Goal: Transaction & Acquisition: Purchase product/service

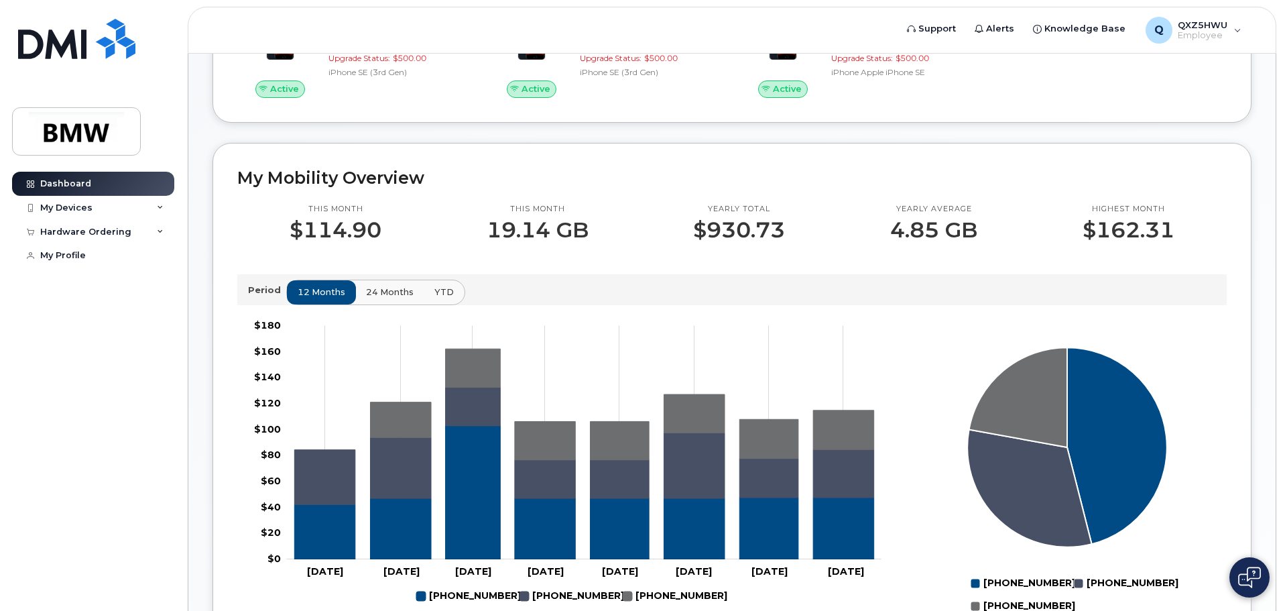
scroll to position [268, 0]
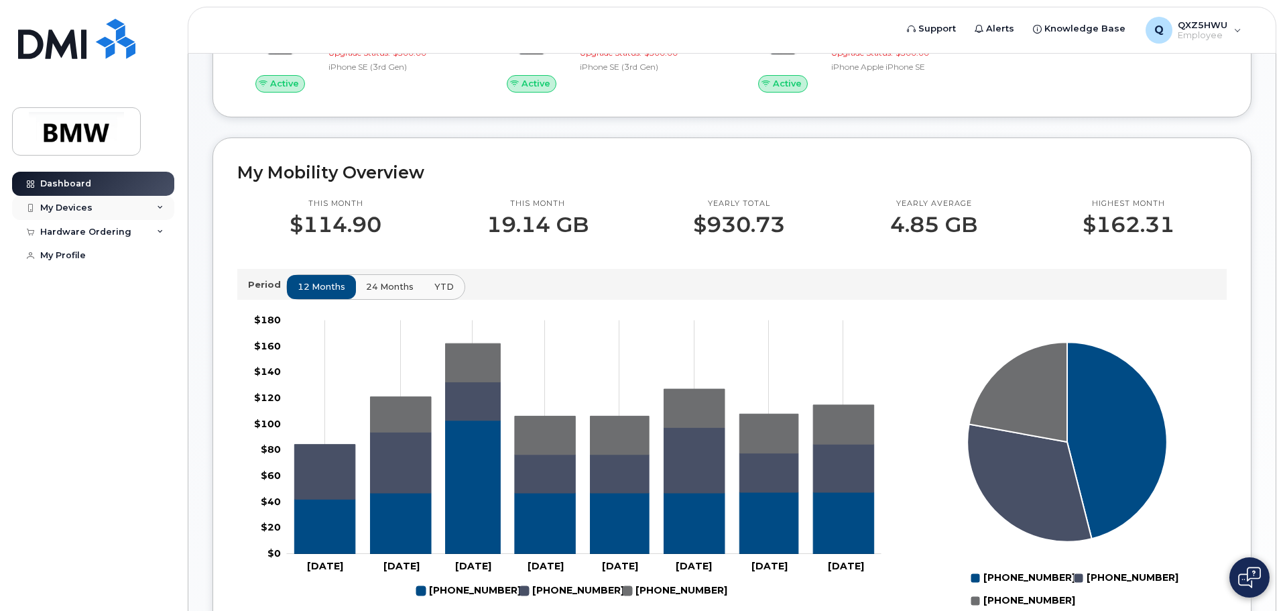
click at [157, 206] on icon at bounding box center [160, 207] width 7 height 7
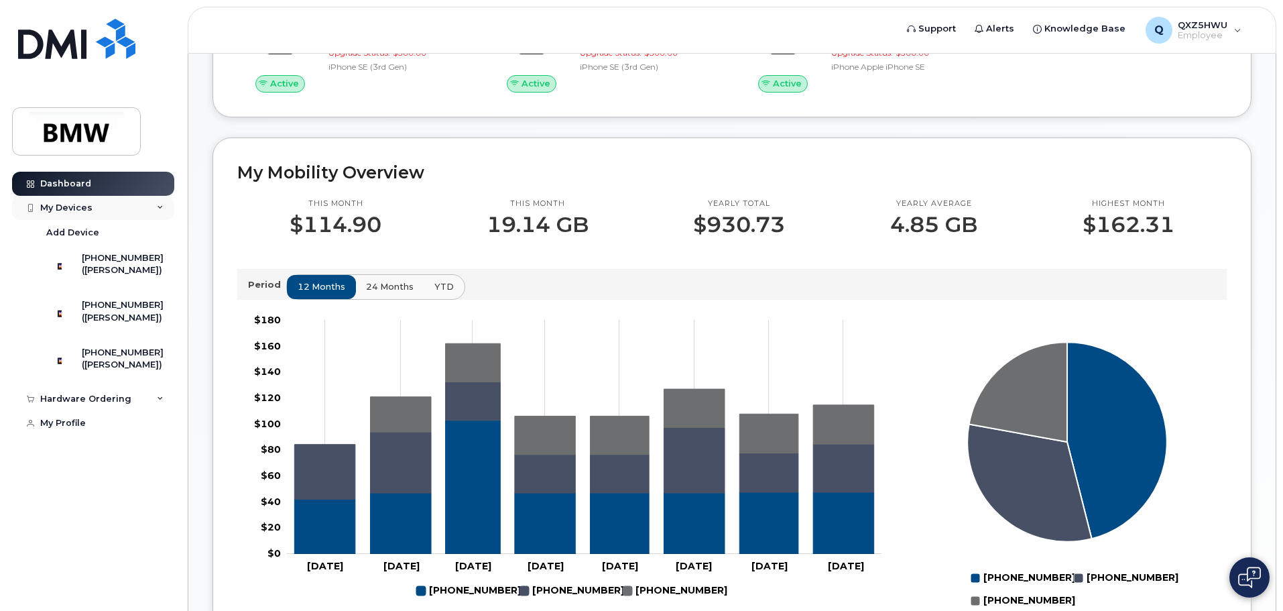
click at [159, 210] on icon at bounding box center [160, 207] width 7 height 7
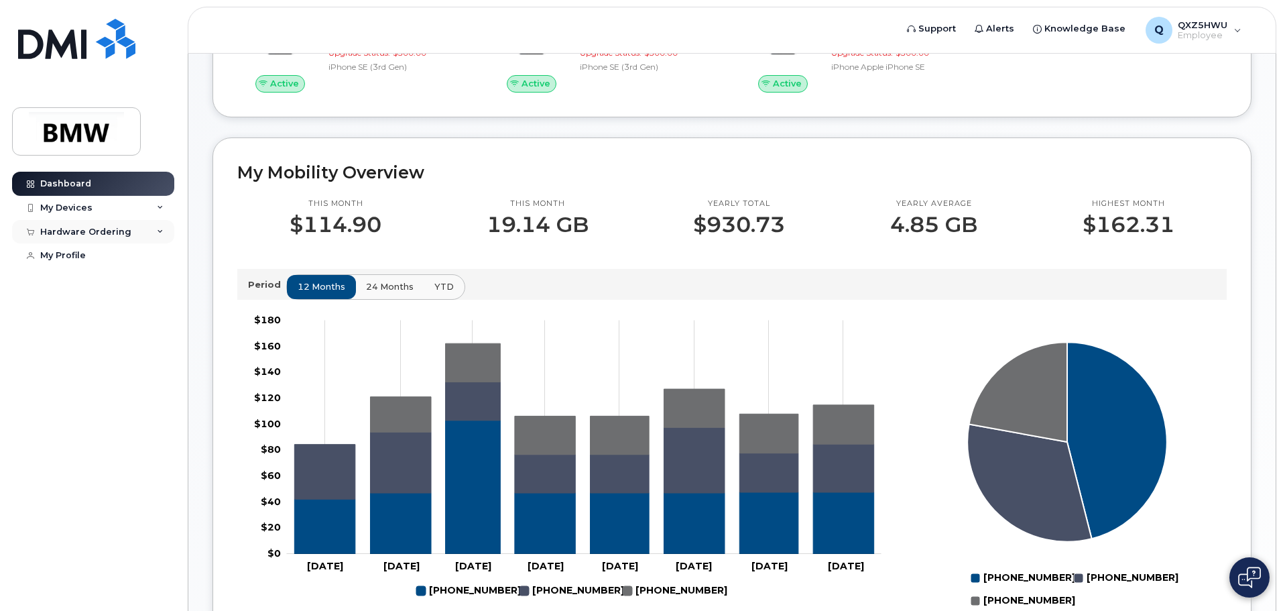
click at [151, 233] on div "Hardware Ordering" at bounding box center [93, 232] width 162 height 24
click at [81, 279] on div "New Order" at bounding box center [71, 281] width 51 height 12
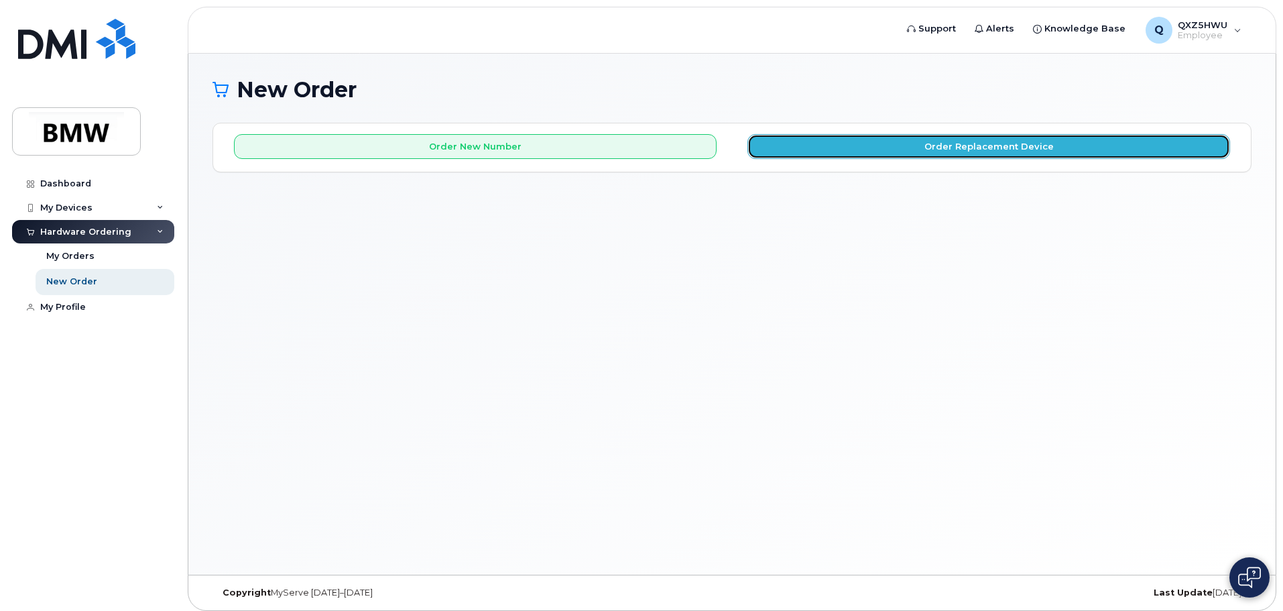
click at [896, 143] on button "Order Replacement Device" at bounding box center [988, 146] width 483 height 25
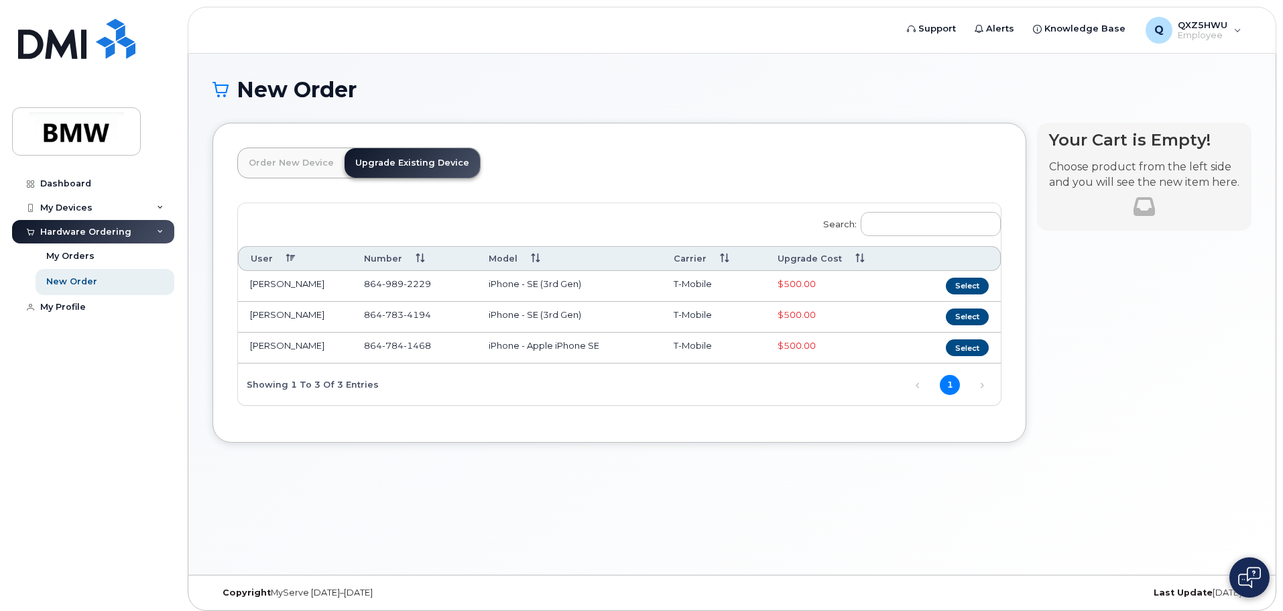
click at [400, 162] on link "Upgrade Existing Device" at bounding box center [411, 162] width 135 height 29
click at [298, 168] on link "Order New Device" at bounding box center [291, 162] width 107 height 29
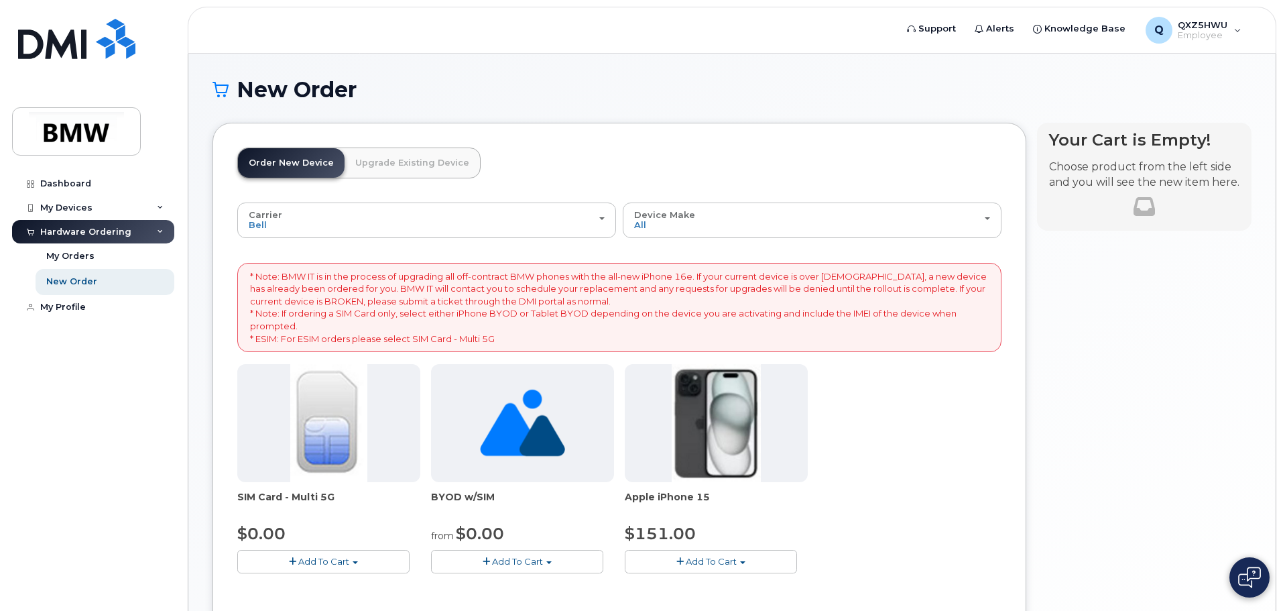
drag, startPoint x: 893, startPoint y: 403, endPoint x: 875, endPoint y: 397, distance: 19.5
drag, startPoint x: 875, startPoint y: 397, endPoint x: 861, endPoint y: 468, distance: 71.6
click at [861, 468] on div "SIM Card - Multi 5G $0.00 Add To Cart $0.00 - New Activation BYOD w/SIM from $0…" at bounding box center [619, 479] width 764 height 231
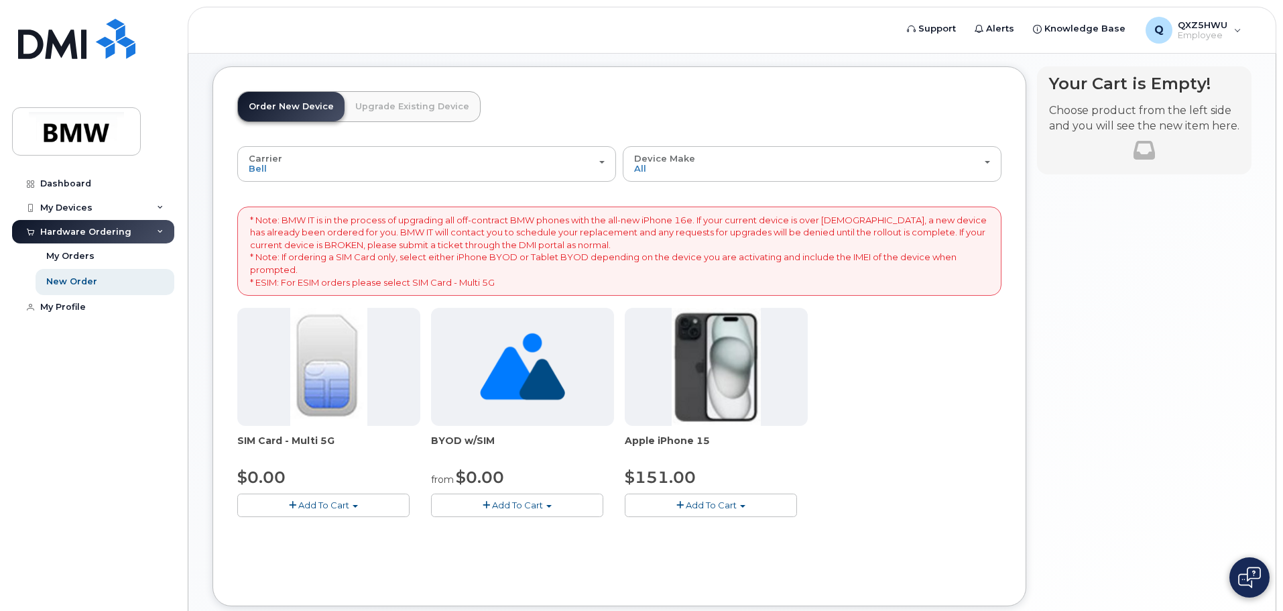
scroll to position [134, 0]
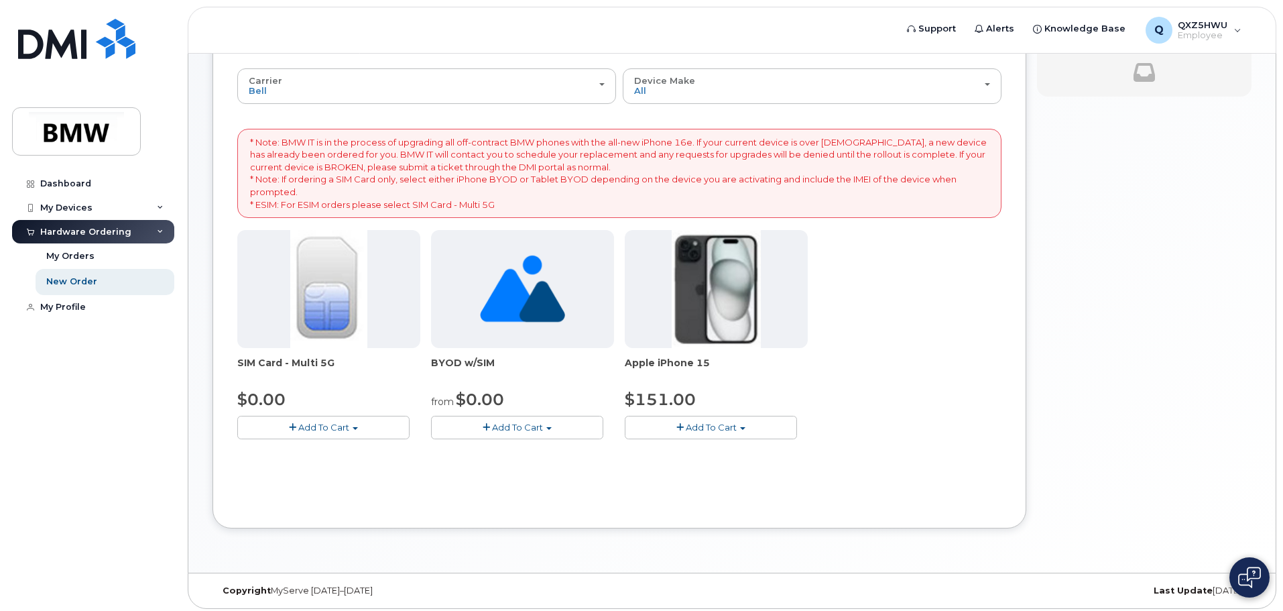
click at [756, 427] on button "Add To Cart" at bounding box center [711, 427] width 172 height 23
click at [847, 368] on div "SIM Card - Multi 5G $0.00 Add To Cart $0.00 - New Activation BYOD w/SIM from $0…" at bounding box center [619, 345] width 764 height 231
click at [85, 285] on div "New Order" at bounding box center [71, 281] width 51 height 12
click at [751, 426] on button "Add To Cart" at bounding box center [711, 427] width 172 height 23
click at [834, 339] on div "SIM Card - Multi 5G $0.00 Add To Cart $0.00 - New Activation BYOD w/SIM from $0…" at bounding box center [619, 345] width 764 height 231
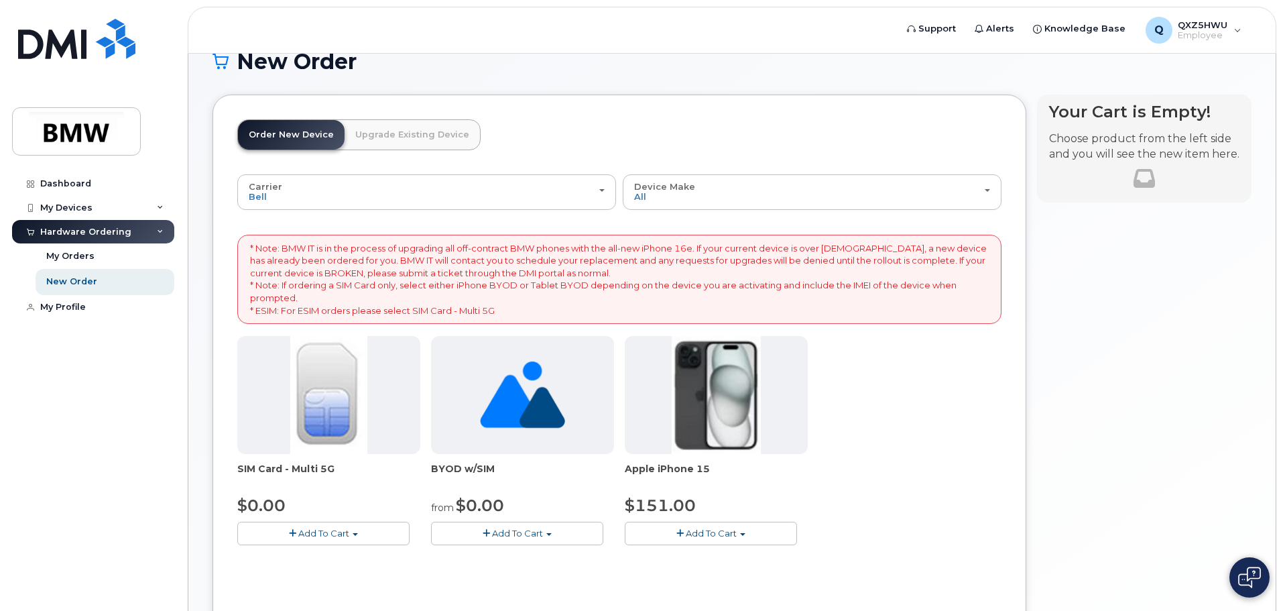
scroll to position [0, 0]
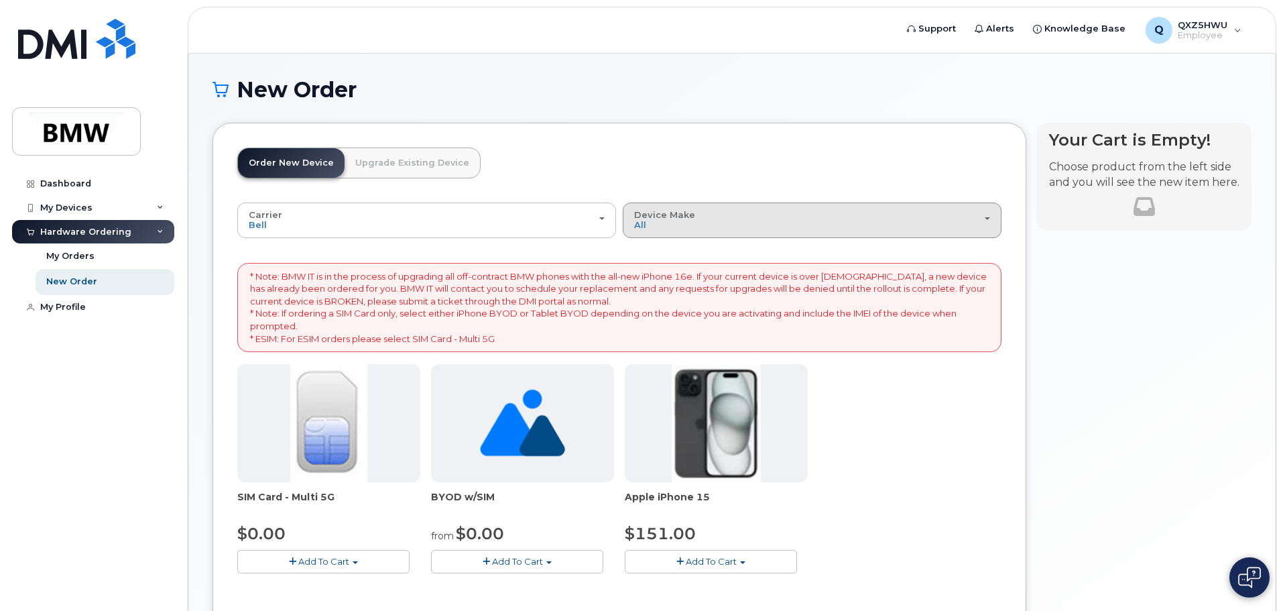
click at [702, 234] on button "Device Make All iPhone Unknown" at bounding box center [812, 219] width 379 height 35
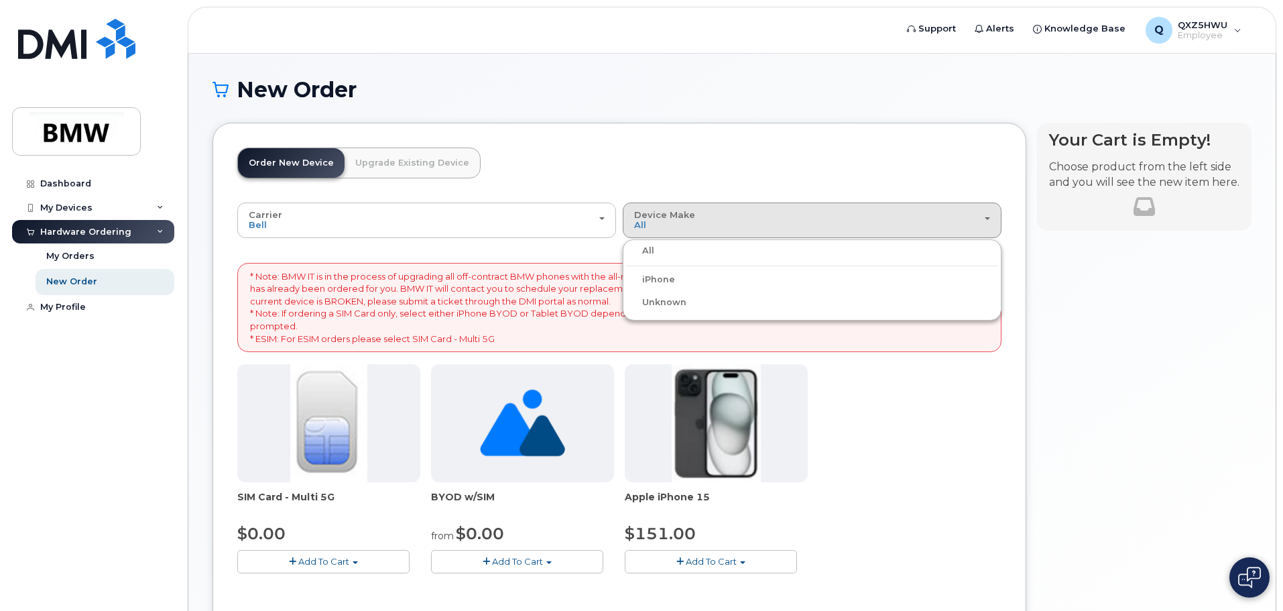
drag, startPoint x: 692, startPoint y: 285, endPoint x: 677, endPoint y: 284, distance: 14.8
click at [690, 285] on div "iPhone" at bounding box center [812, 279] width 372 height 16
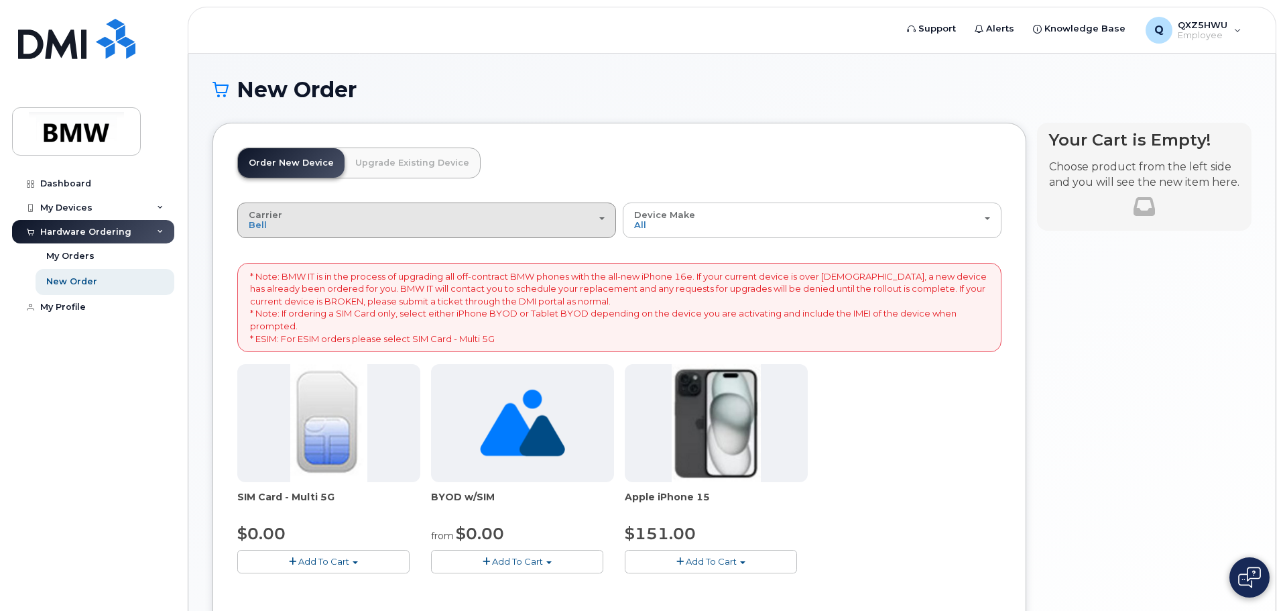
click at [459, 211] on div "Carrier Bell T-Mobile" at bounding box center [427, 220] width 356 height 21
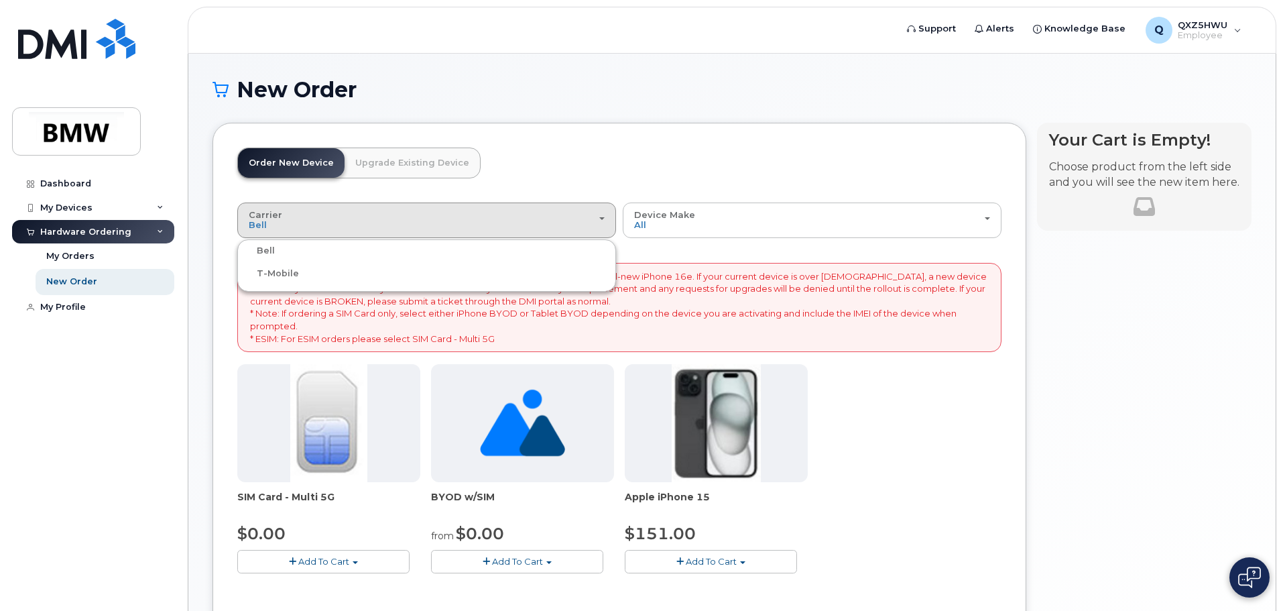
click at [260, 248] on label "Bell" at bounding box center [258, 251] width 34 height 16
click at [0, 0] on input "Bell" at bounding box center [0, 0] width 0 height 0
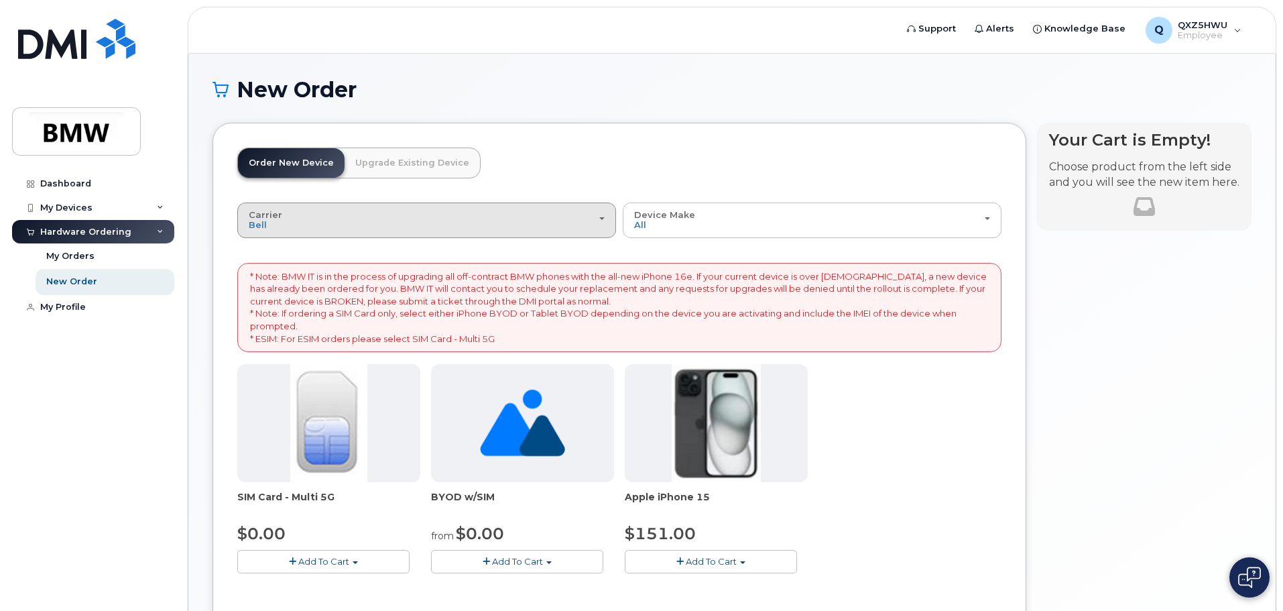
click at [285, 230] on div "Carrier Bell T-Mobile" at bounding box center [427, 220] width 356 height 21
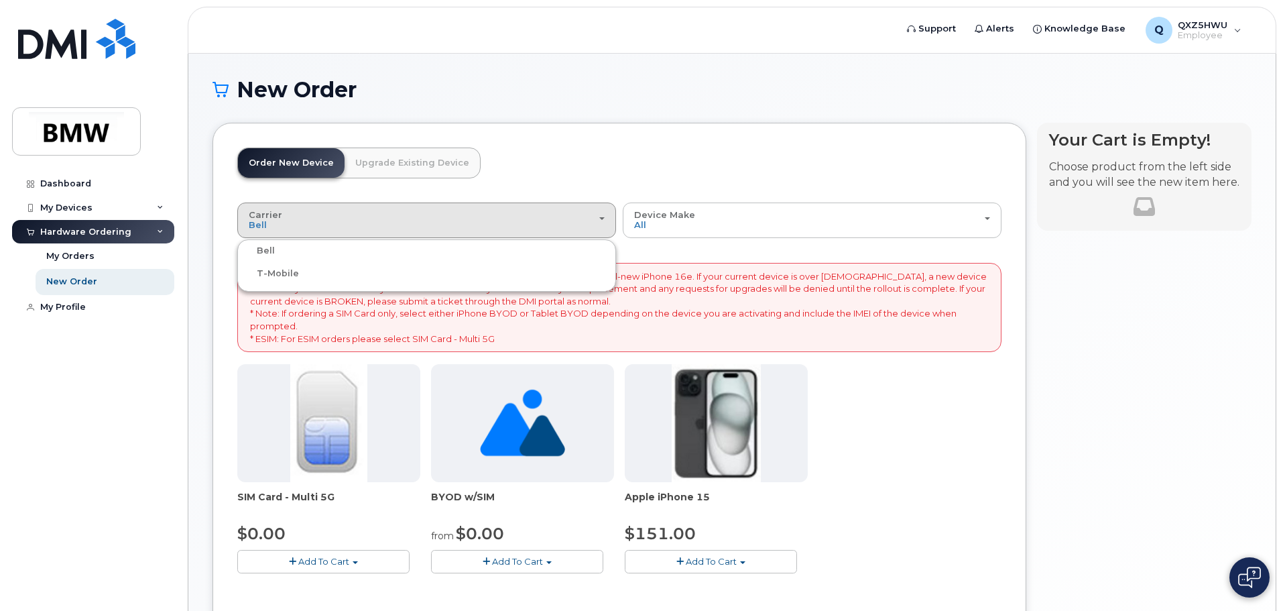
click at [279, 274] on label "T-Mobile" at bounding box center [270, 273] width 58 height 16
click at [0, 0] on input "T-Mobile" at bounding box center [0, 0] width 0 height 0
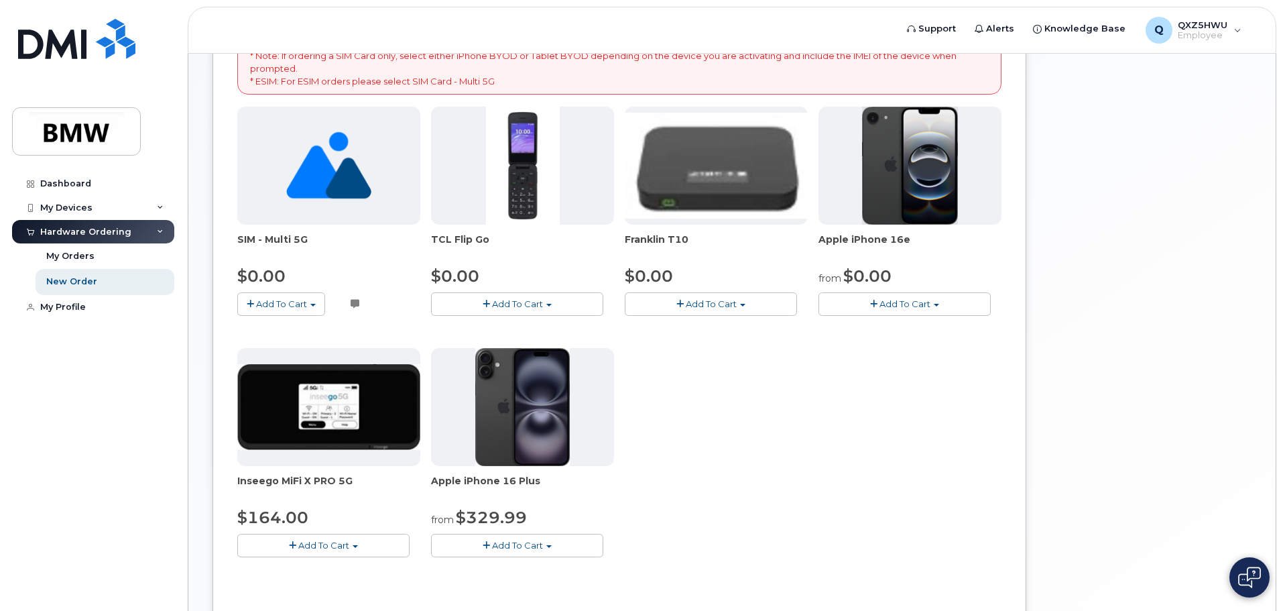
scroll to position [268, 0]
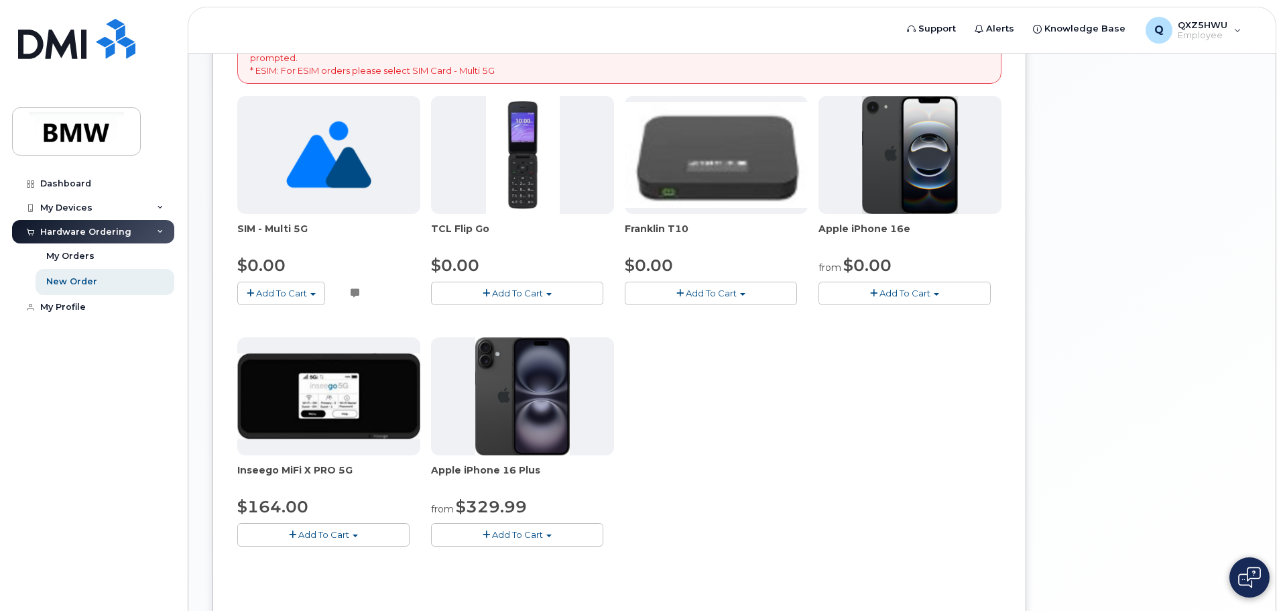
click at [907, 293] on span "Add To Cart" at bounding box center [904, 293] width 51 height 11
click at [993, 315] on link "$0.00 - 30 Month Activation (128GB)" at bounding box center [918, 318] width 193 height 17
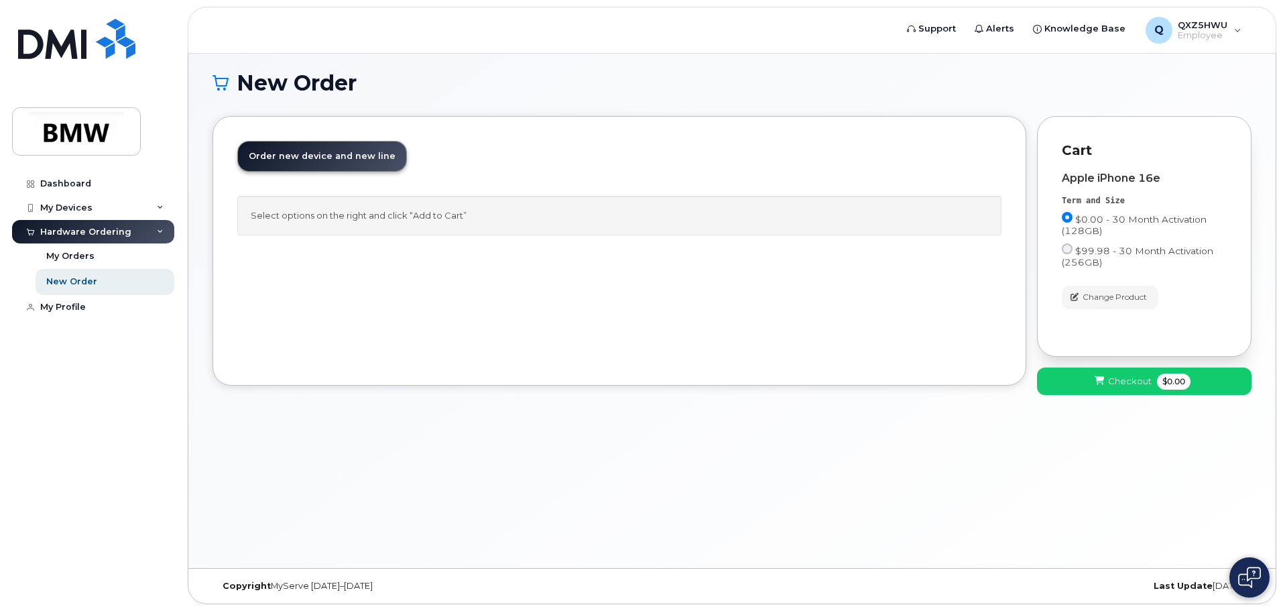
click at [313, 158] on span "Order new device and new line" at bounding box center [322, 156] width 147 height 10
